Goal: Information Seeking & Learning: Learn about a topic

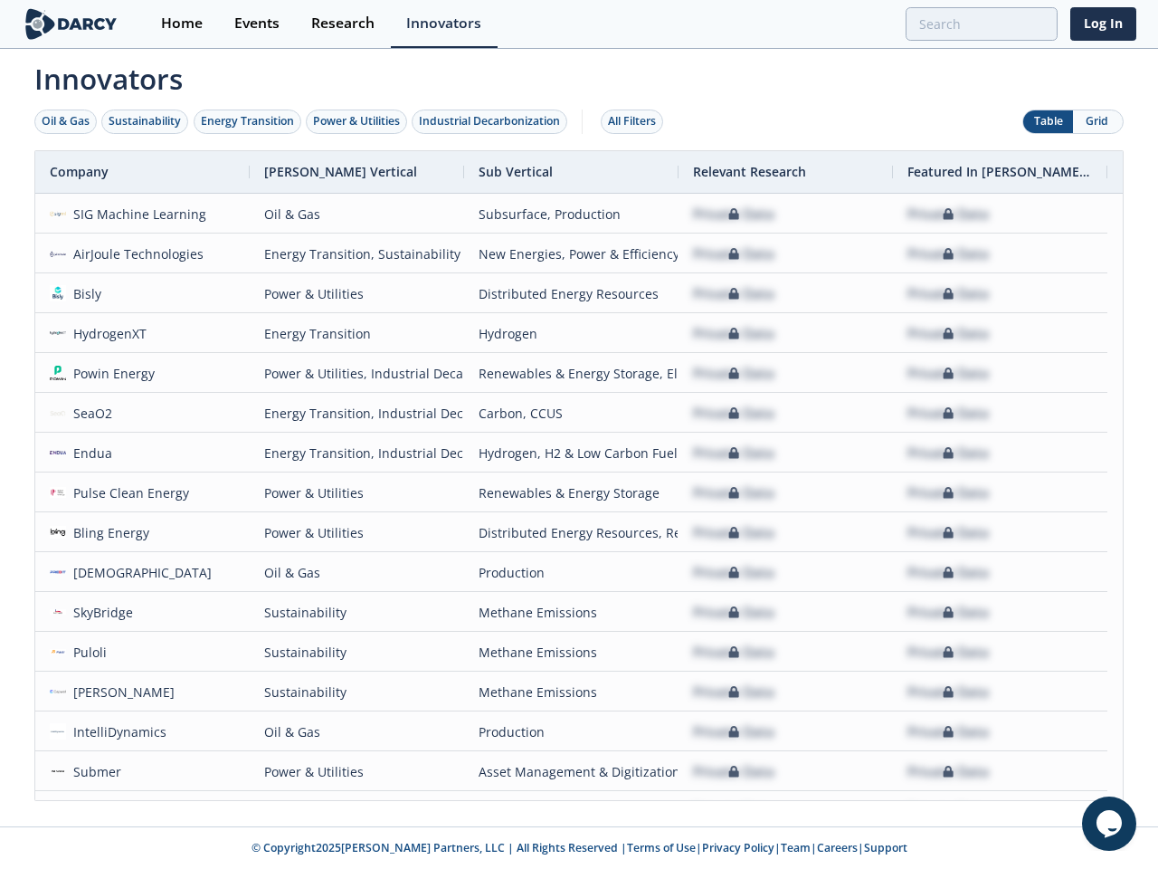
click at [66, 121] on div "Oil & Gas" at bounding box center [66, 121] width 48 height 16
click at [146, 121] on div "Sustainability" at bounding box center [145, 121] width 72 height 16
click at [248, 121] on div "Energy Transition" at bounding box center [247, 121] width 93 height 16
click at [358, 121] on div "Power & Utilities" at bounding box center [356, 121] width 87 height 16
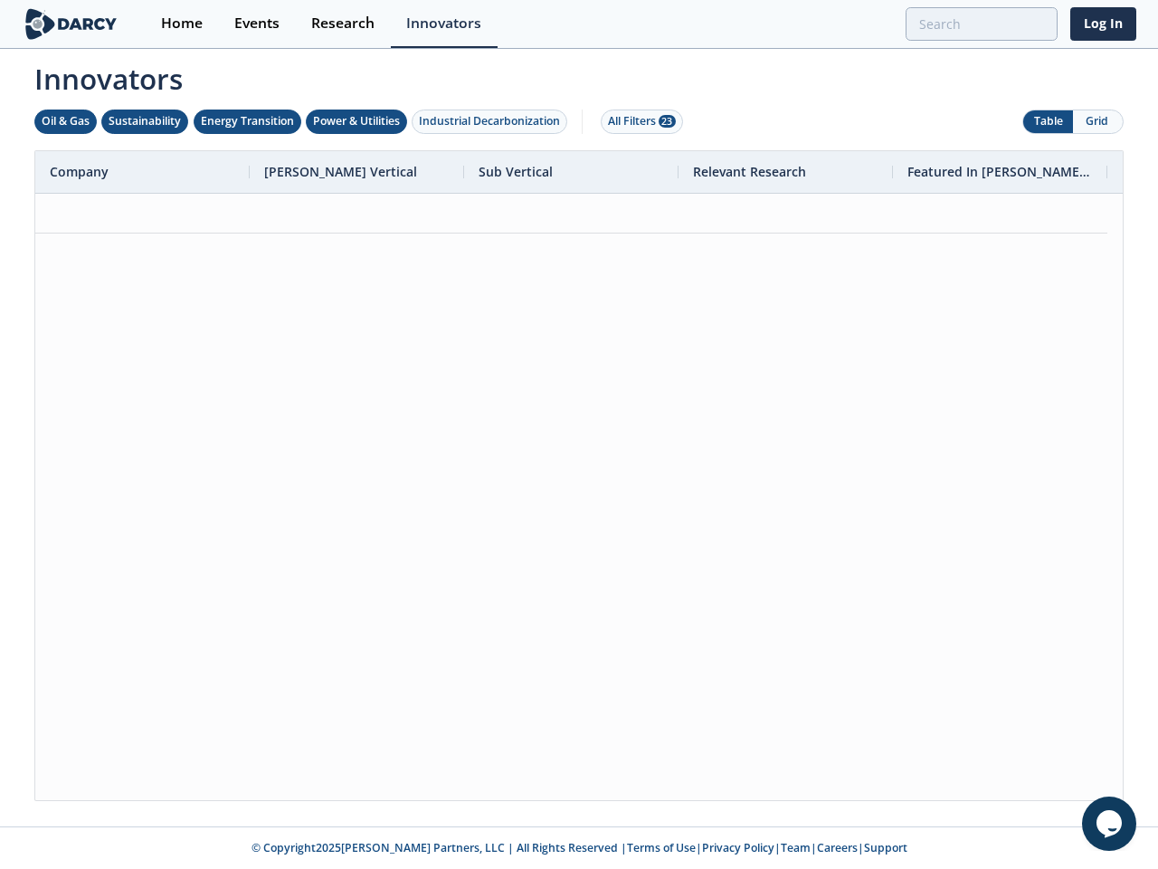
click at [493, 121] on div "Industrial Decarbonization" at bounding box center [489, 121] width 141 height 16
